Goal: Check status

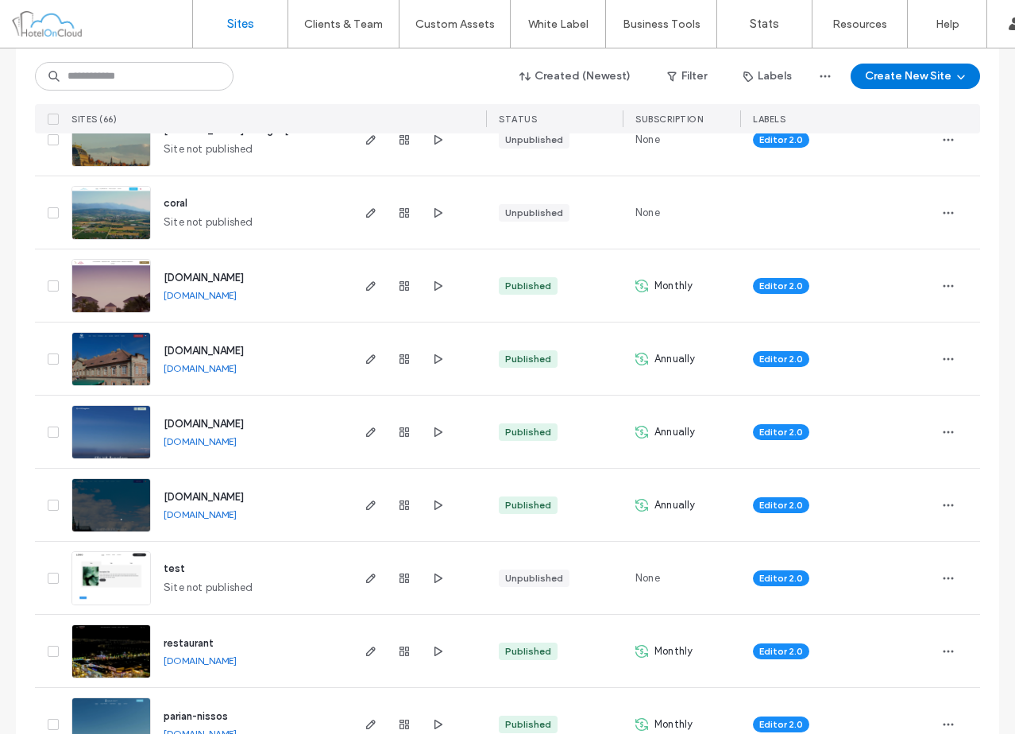
scroll to position [238, 0]
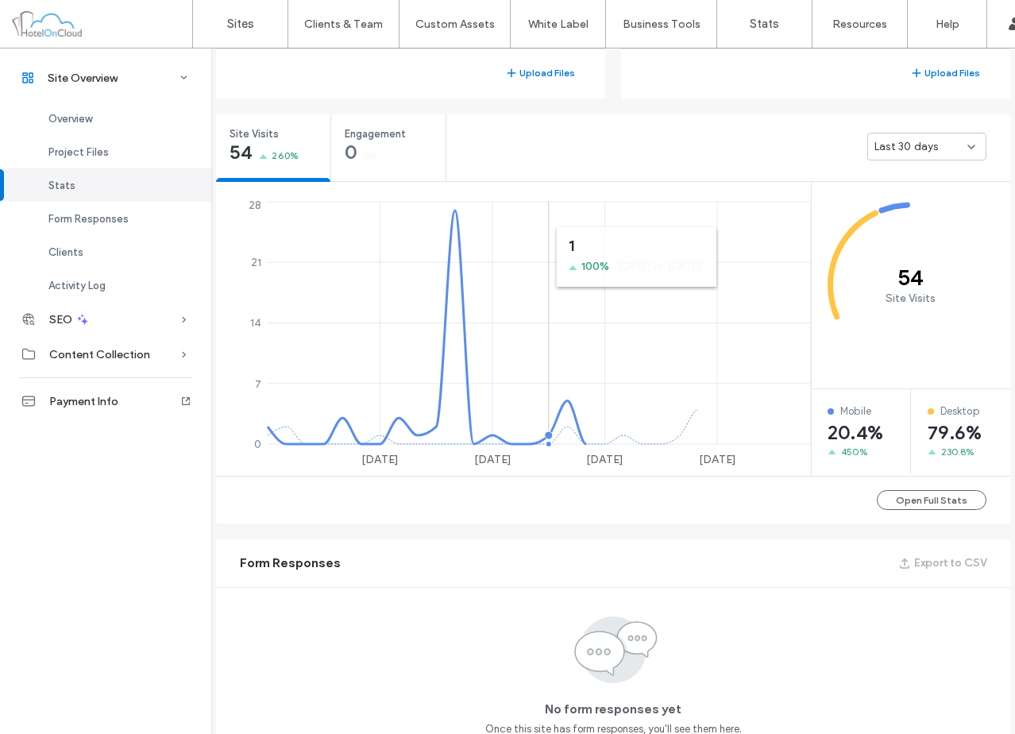
scroll to position [477, 0]
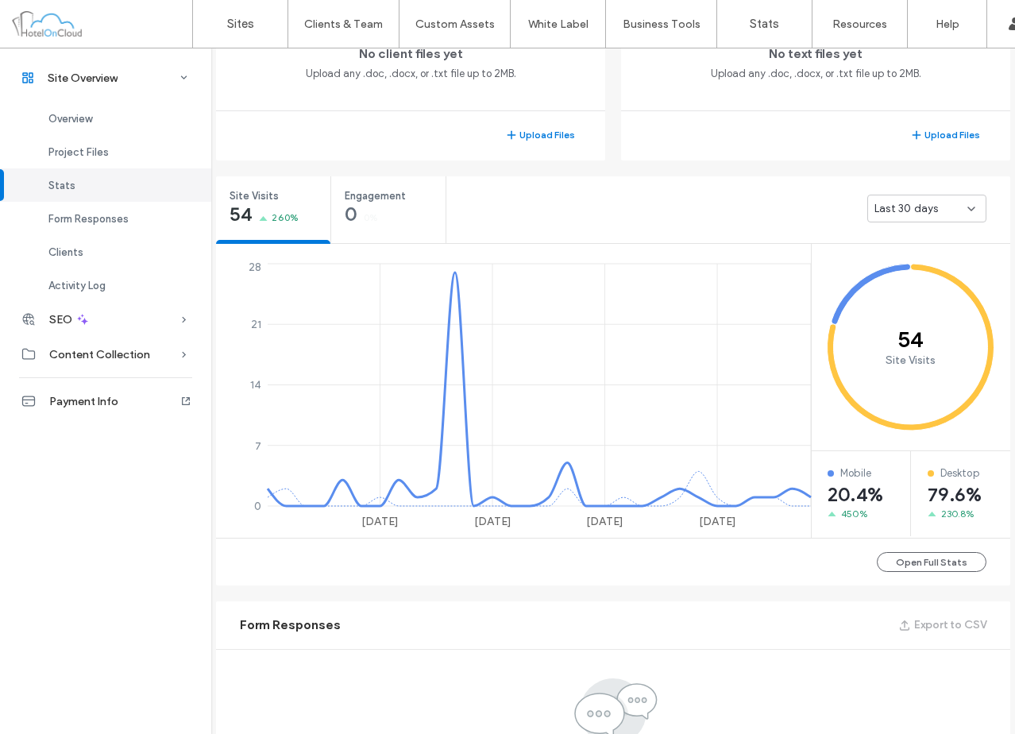
click at [523, 204] on div "Last 30 days" at bounding box center [728, 208] width 564 height 64
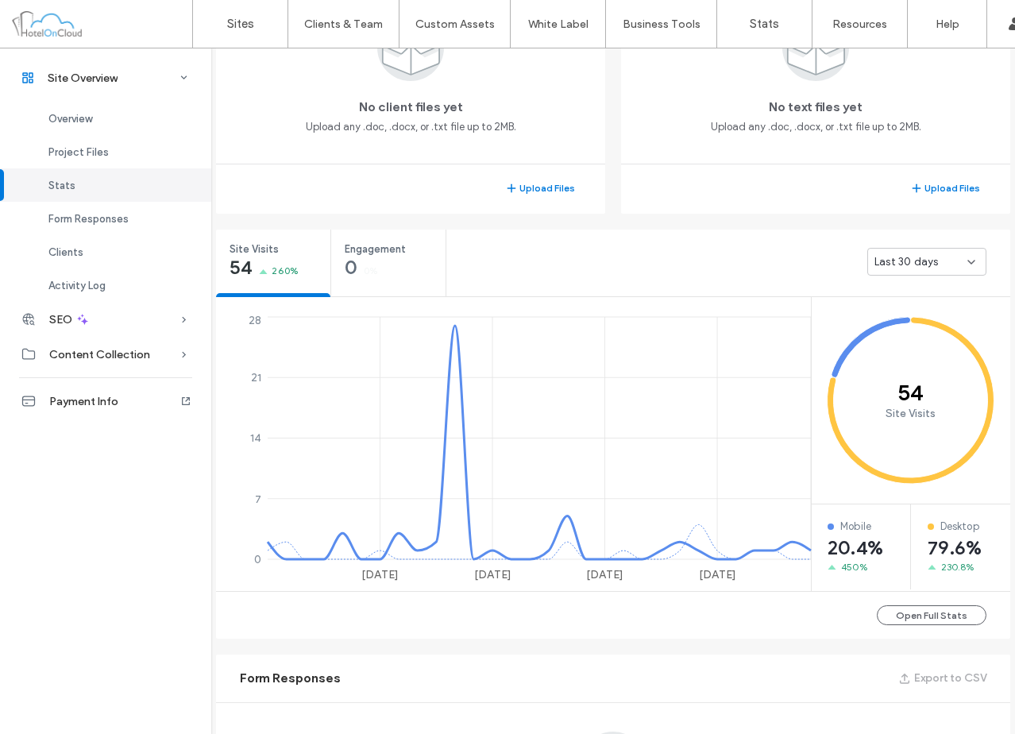
scroll to position [397, 0]
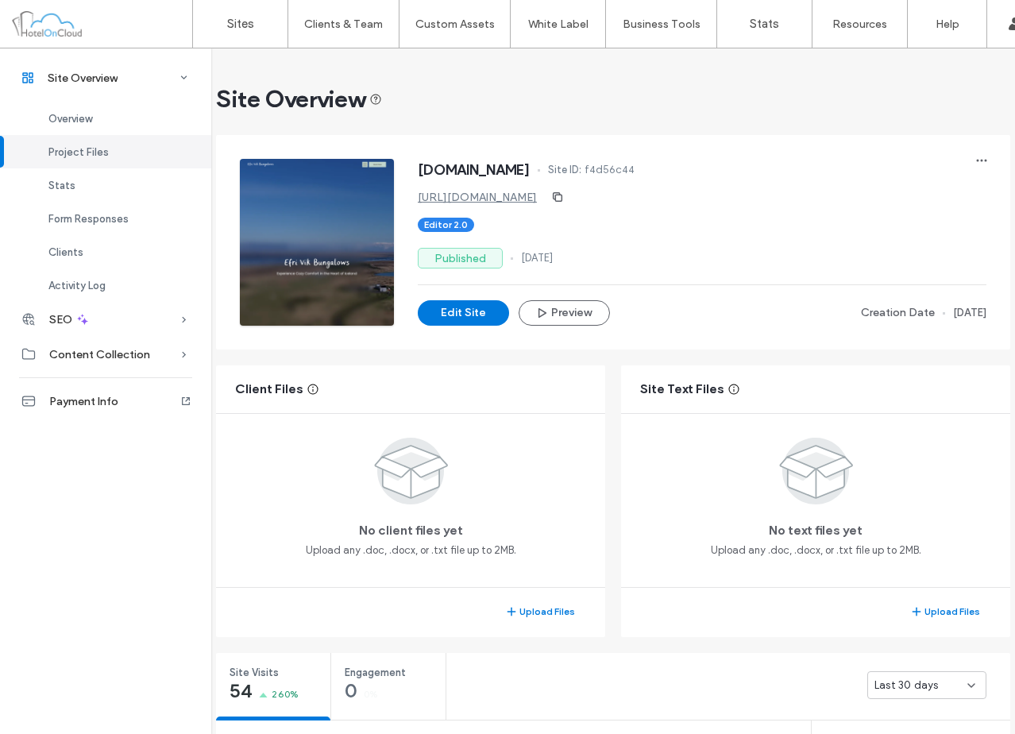
click at [492, 202] on link "https://www.efrivikbungalows.is" at bounding box center [477, 198] width 119 height 14
